Goal: Task Accomplishment & Management: Manage account settings

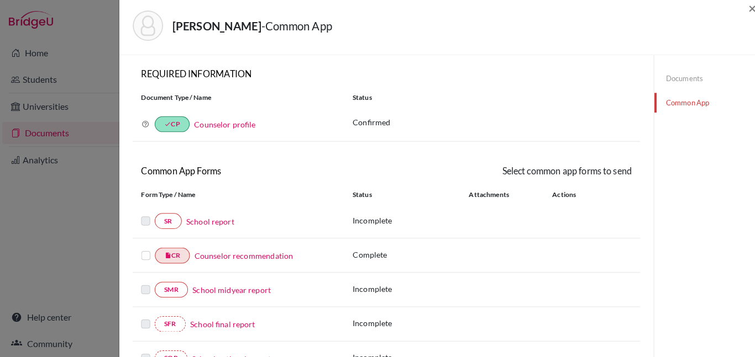
scroll to position [263, 0]
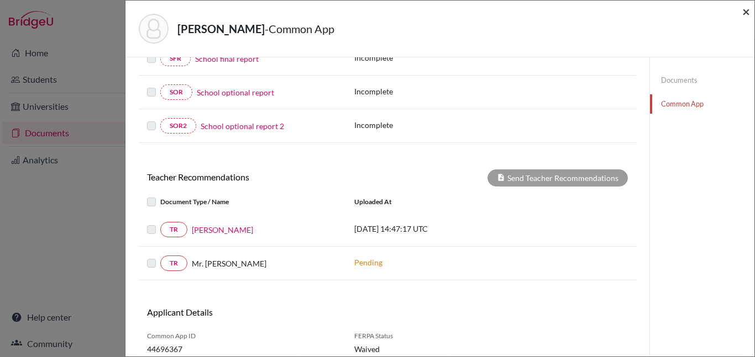
click at [744, 12] on span "×" at bounding box center [746, 11] width 8 height 16
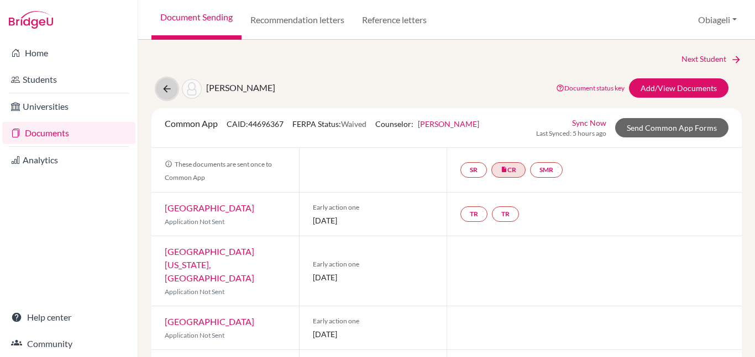
click at [165, 92] on icon at bounding box center [166, 88] width 11 height 11
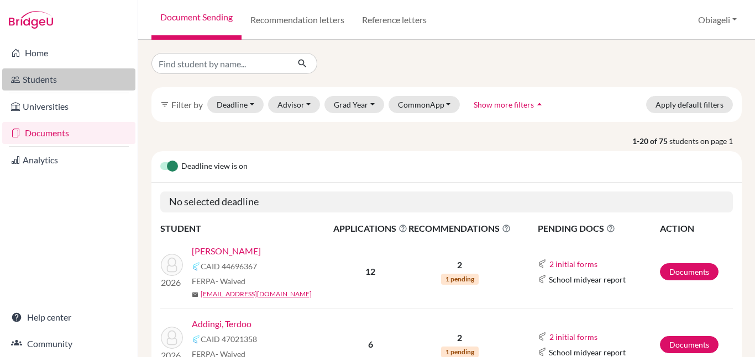
click at [49, 82] on link "Students" at bounding box center [68, 80] width 133 height 22
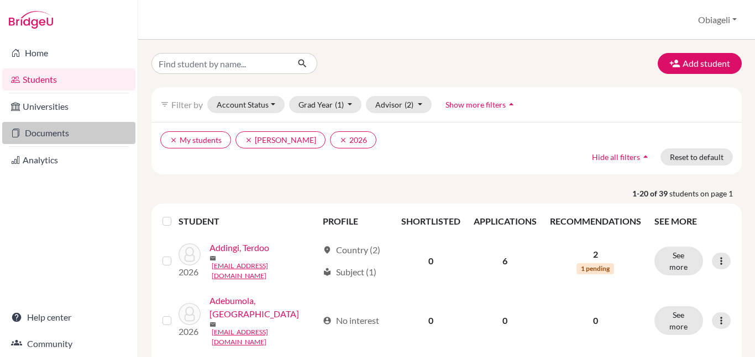
click at [41, 129] on link "Documents" at bounding box center [68, 133] width 133 height 22
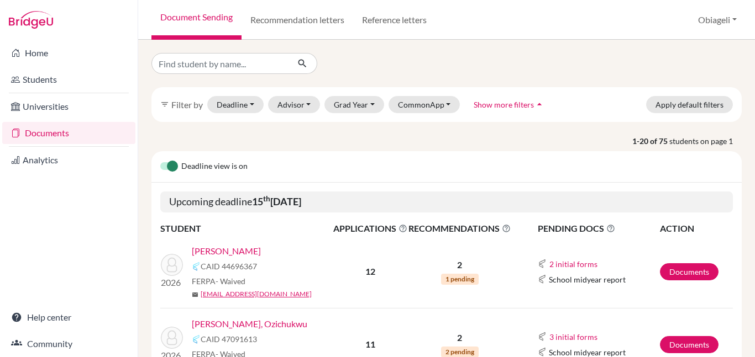
select select "10"
select select "11"
click at [245, 106] on button "Deadline - Select a date range Or double click for a single date selection [DAT…" at bounding box center [235, 104] width 56 height 17
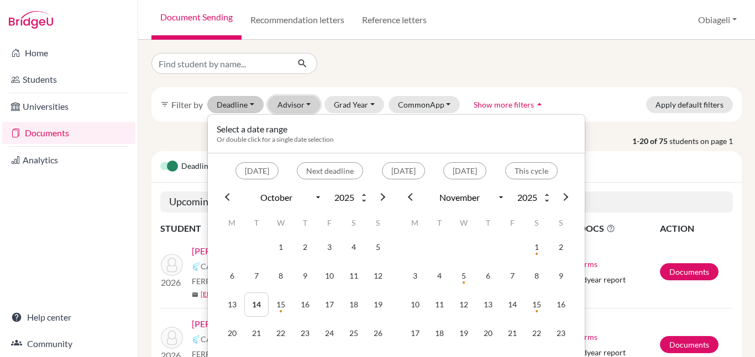
click at [285, 105] on button "Advisor" at bounding box center [294, 104] width 52 height 17
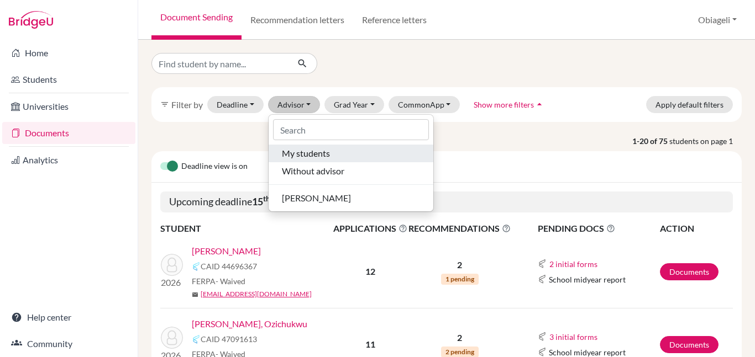
click at [298, 156] on span "My students" at bounding box center [306, 153] width 48 height 13
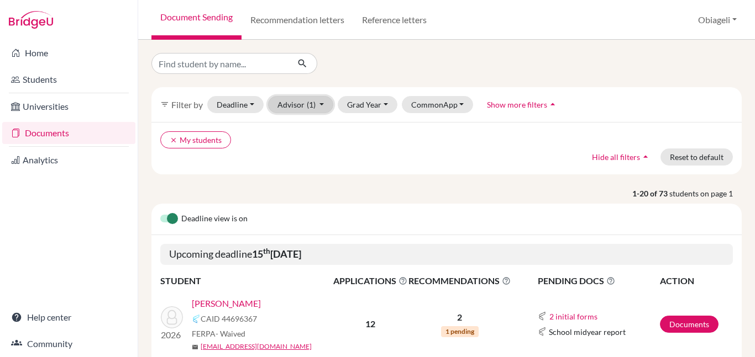
click at [299, 107] on button "Advisor (1)" at bounding box center [301, 104] width 66 height 17
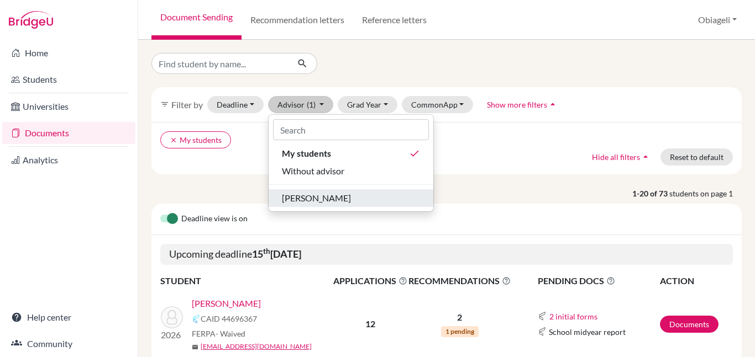
click at [322, 198] on span "[PERSON_NAME]" at bounding box center [316, 198] width 69 height 13
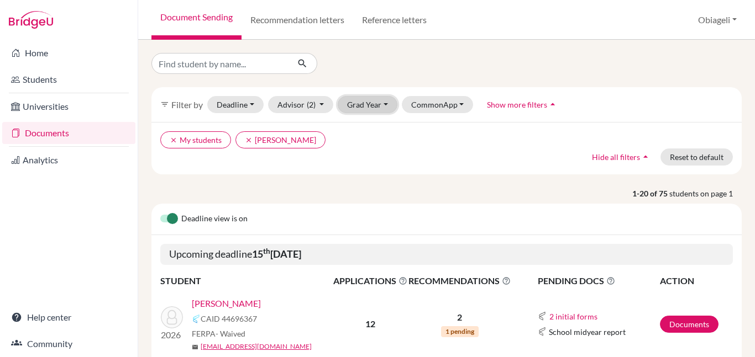
click at [362, 108] on button "Grad Year" at bounding box center [368, 104] width 60 height 17
click at [361, 132] on span "2026" at bounding box center [361, 128] width 20 height 13
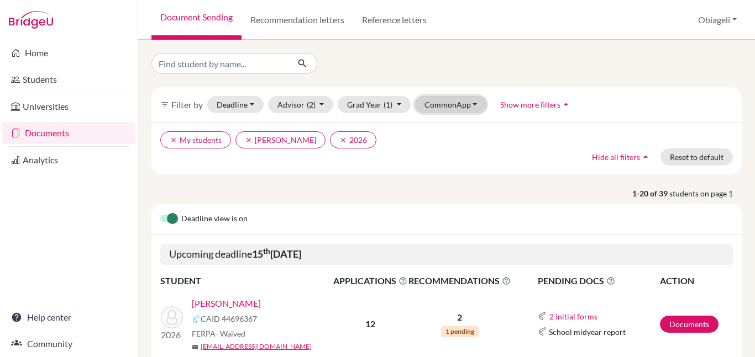
click at [464, 106] on button "CommonApp" at bounding box center [451, 104] width 72 height 17
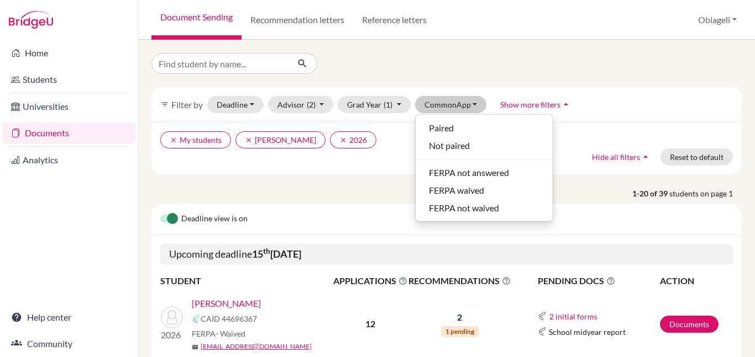
click at [396, 158] on div "clear My students clear [PERSON_NAME] clear 2026 Hide all filters arrow_drop_up…" at bounding box center [446, 148] width 590 height 52
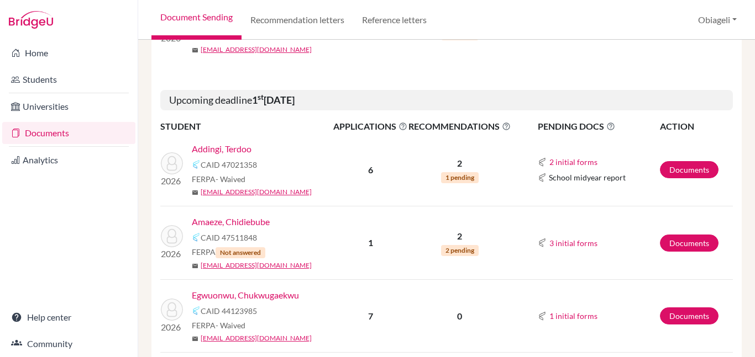
scroll to position [368, 0]
